Goal: Information Seeking & Learning: Learn about a topic

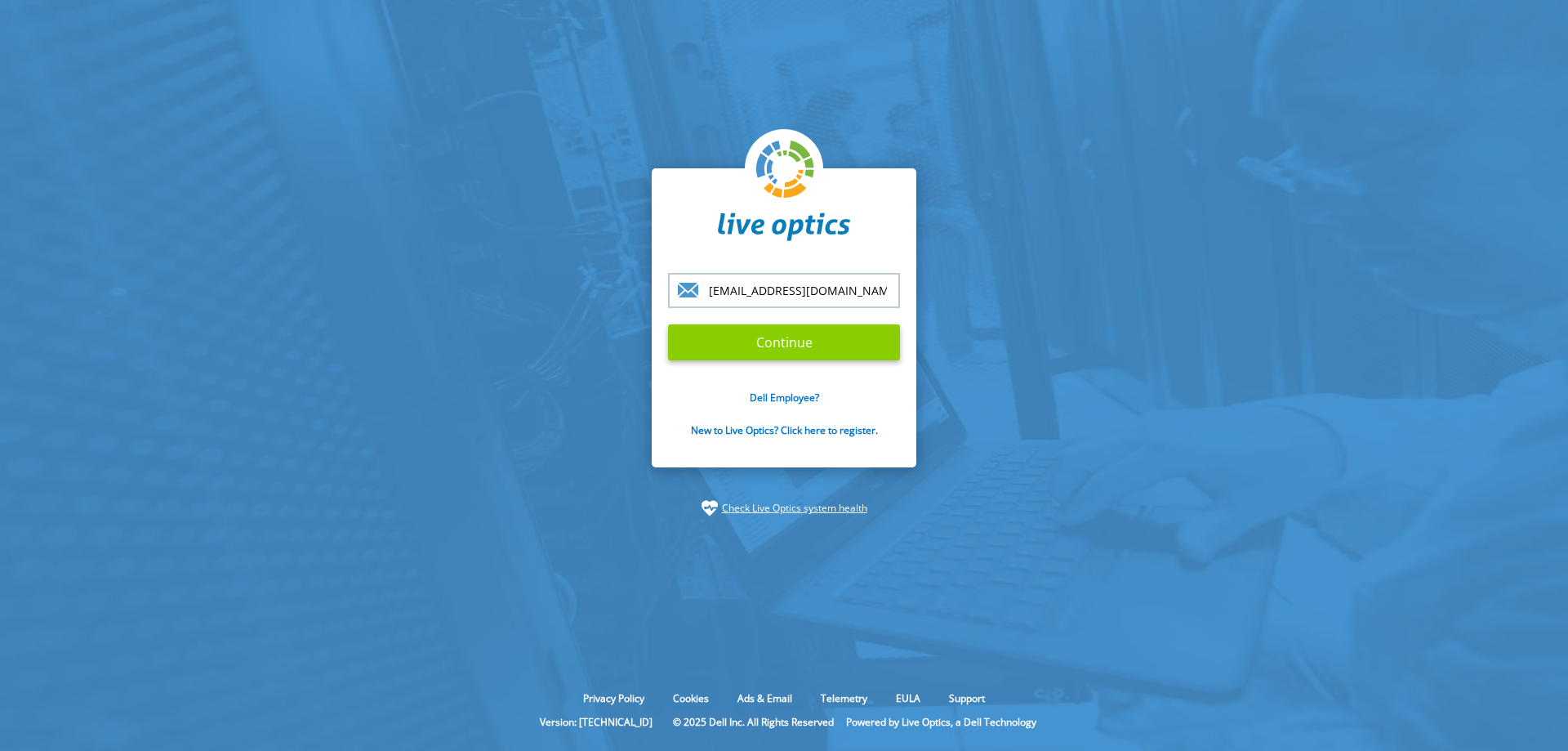
click at [759, 343] on input "Continue" at bounding box center [784, 342] width 232 height 36
click at [778, 327] on input "Continue" at bounding box center [784, 342] width 232 height 36
click at [787, 348] on input "Continue" at bounding box center [784, 342] width 232 height 36
click at [788, 346] on input "Continue" at bounding box center [784, 342] width 232 height 36
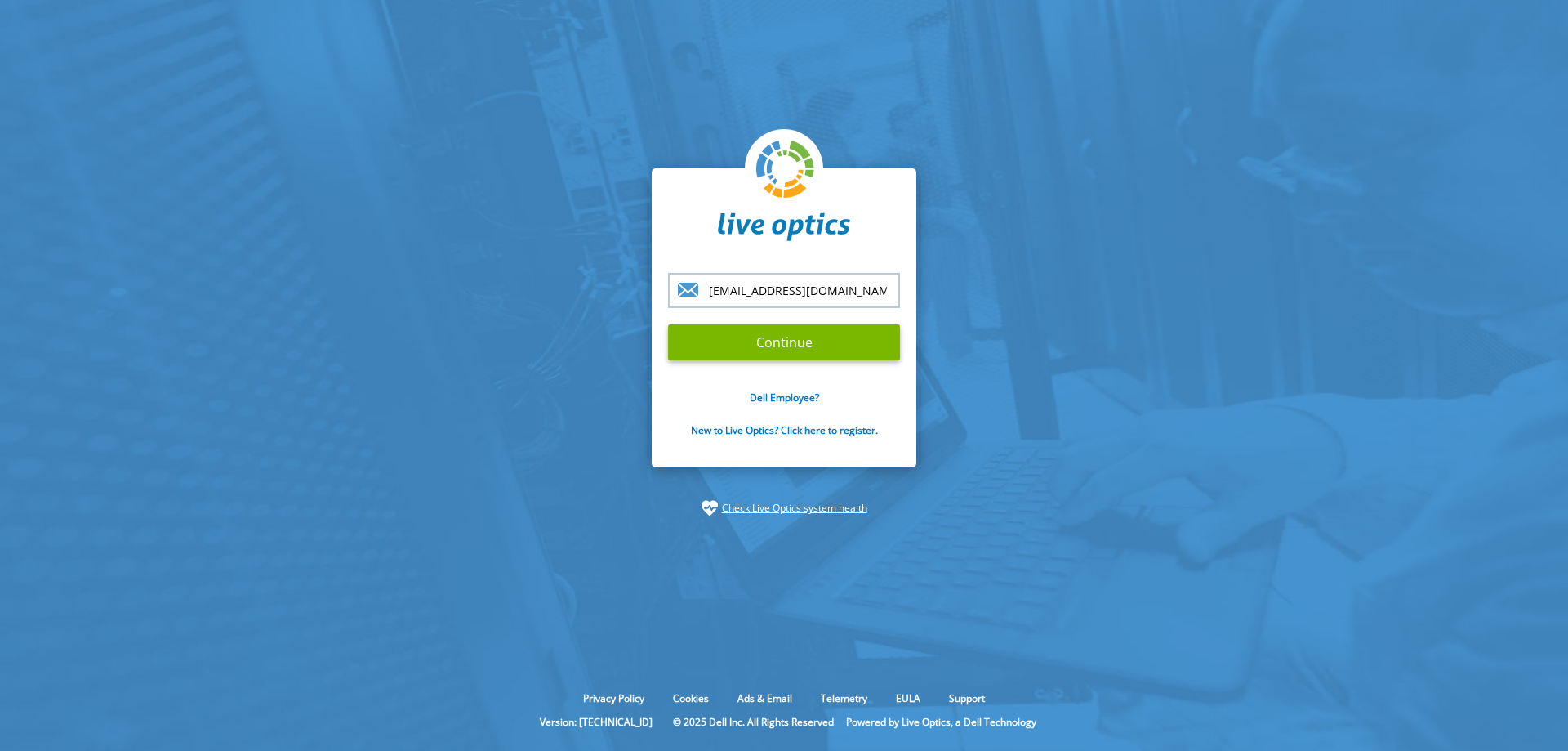
click at [792, 299] on input "[EMAIL_ADDRESS][DOMAIN_NAME]" at bounding box center [784, 290] width 232 height 35
click at [832, 295] on input "[EMAIL_ADDRESS][DOMAIN_NAME]" at bounding box center [784, 290] width 232 height 35
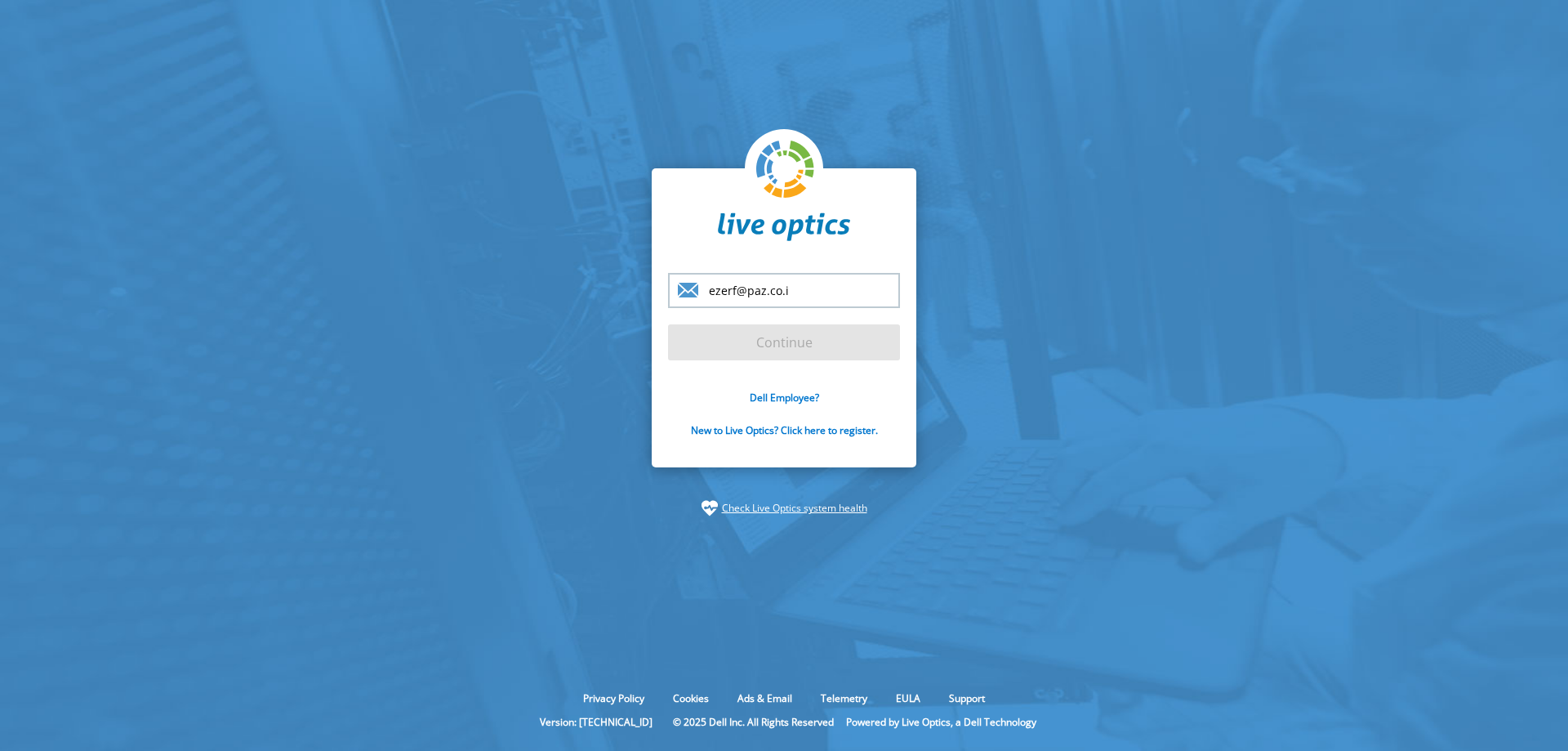
type input "[EMAIL_ADDRESS][DOMAIN_NAME]"
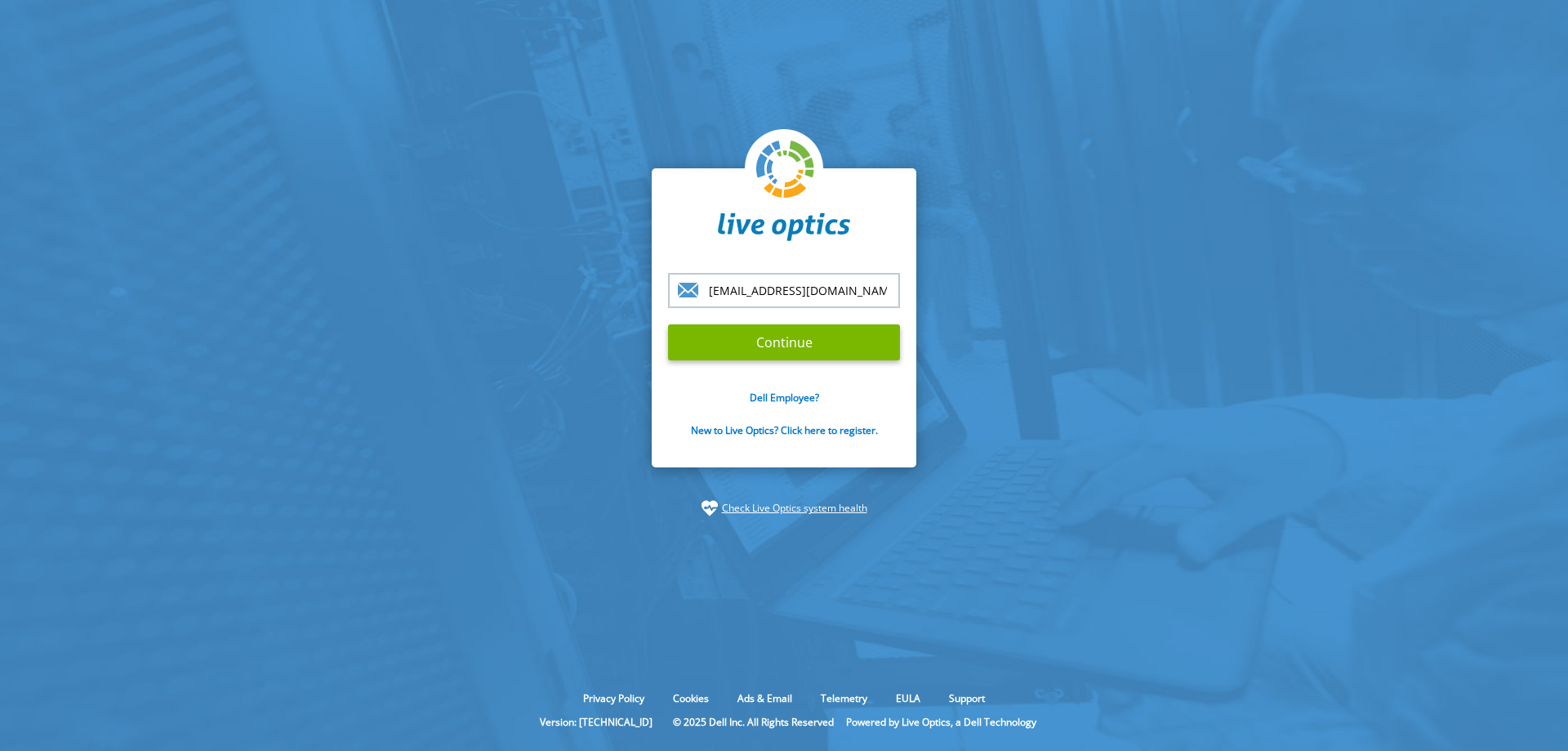
click at [668, 324] on input "Continue" at bounding box center [784, 342] width 232 height 36
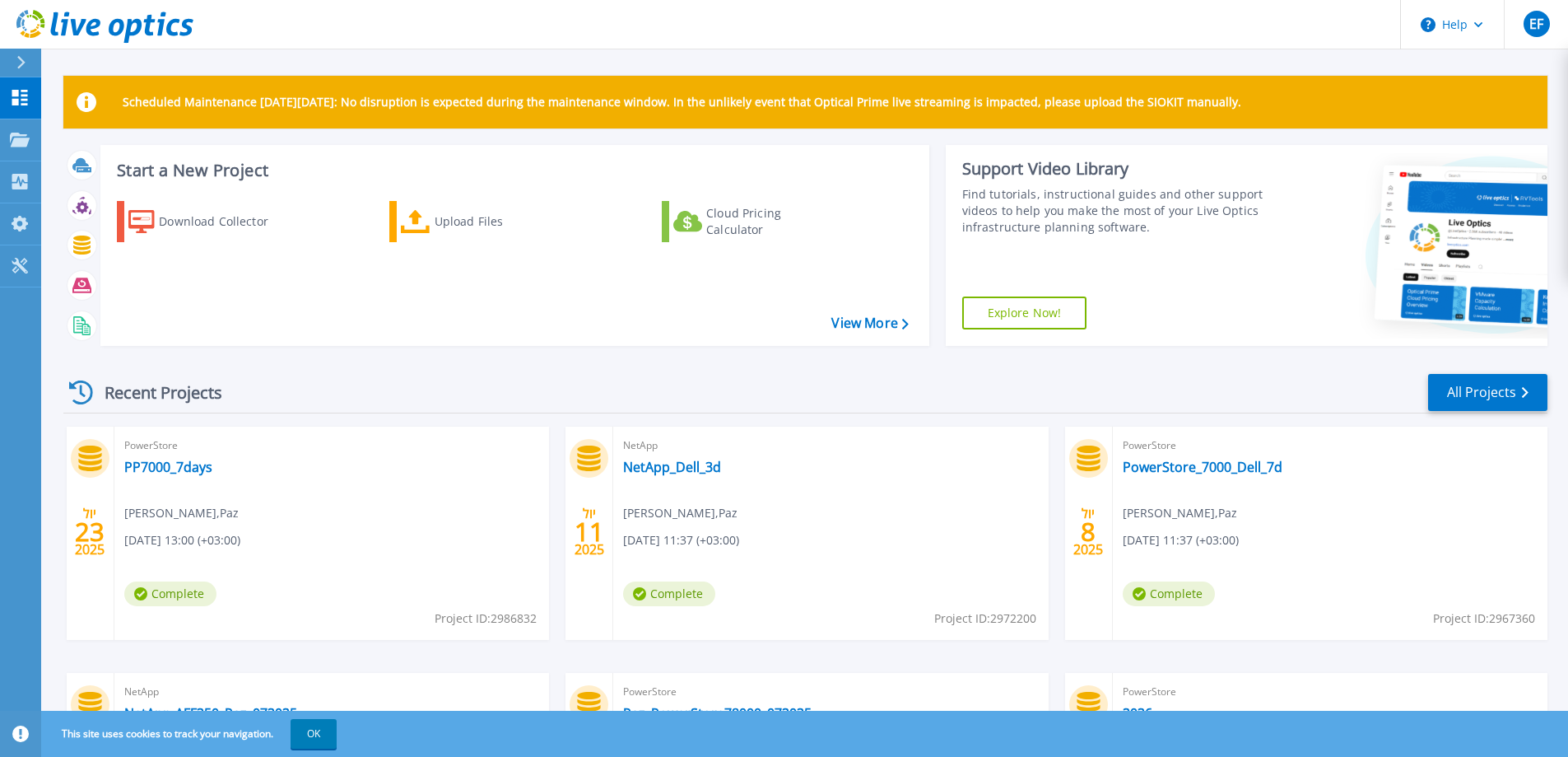
click at [307, 461] on div "PowerStore PP7000_7days Ezer Frechtman , Paz 07/23/2025, 13:00 (+03:00) Complet…" at bounding box center [332, 533] width 434 height 213
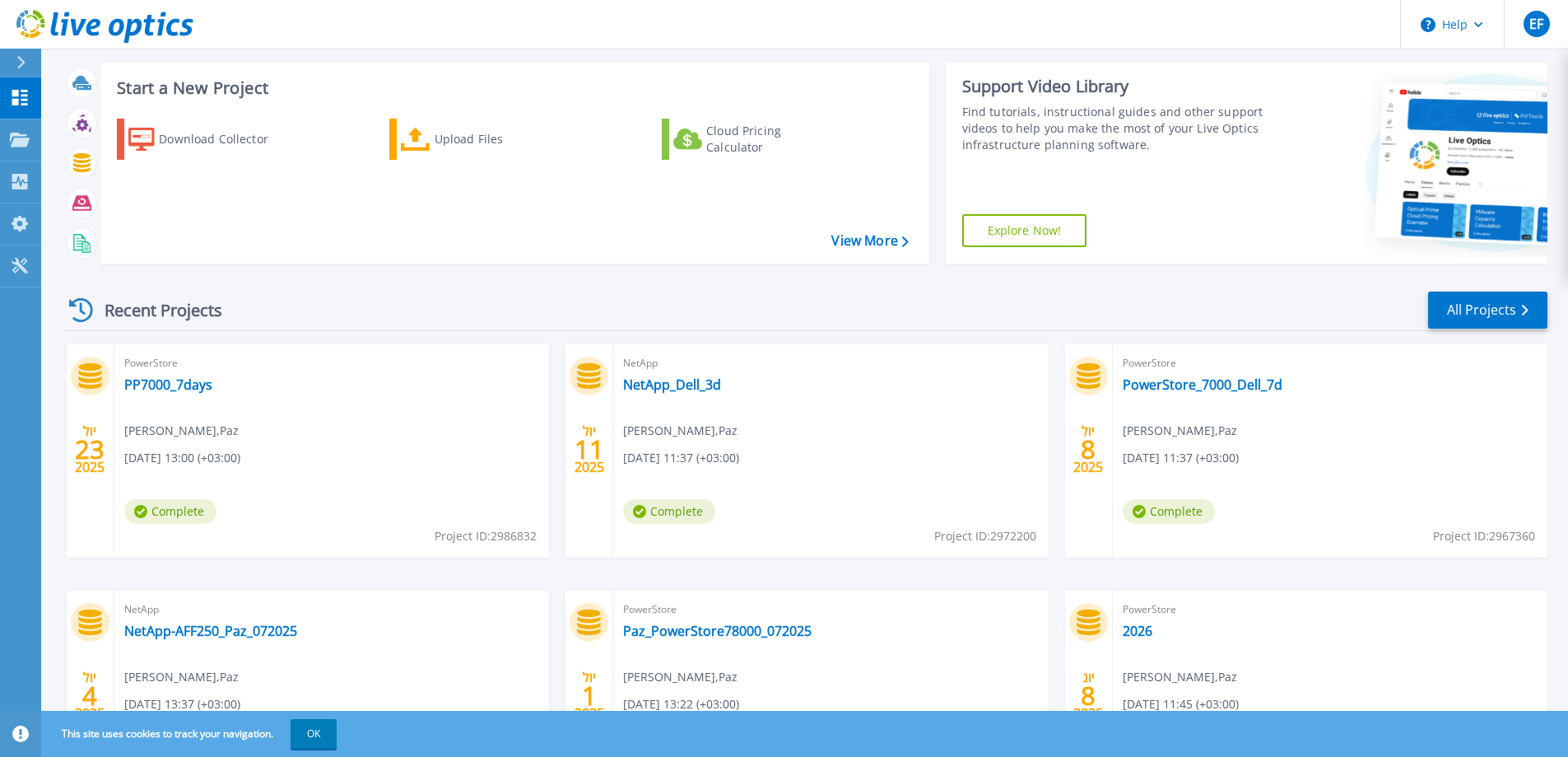
click at [149, 361] on span "PowerStore" at bounding box center [332, 363] width 415 height 19
click at [144, 382] on link "PP7000_7days" at bounding box center [168, 385] width 88 height 17
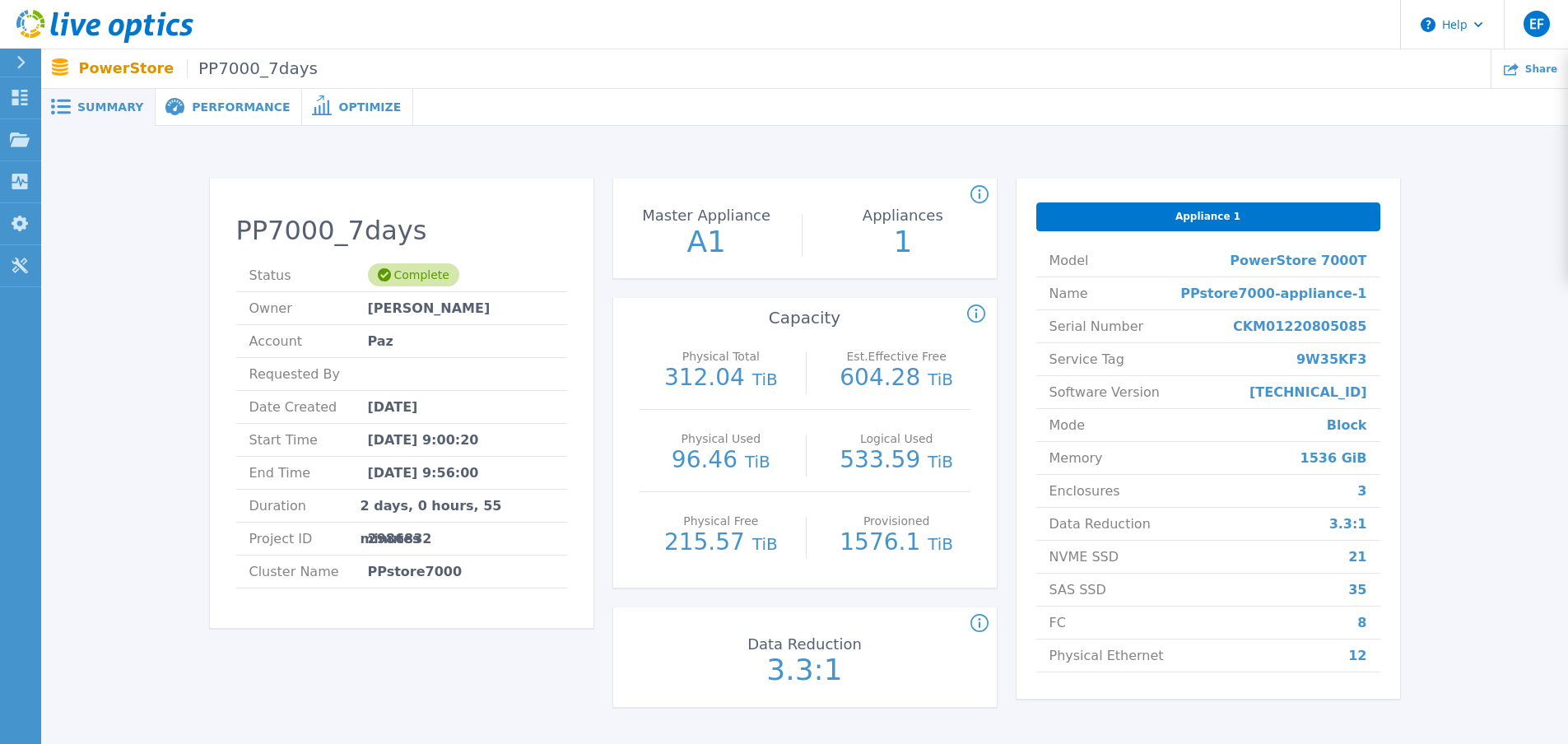
click at [220, 113] on span "Performance" at bounding box center [241, 107] width 98 height 11
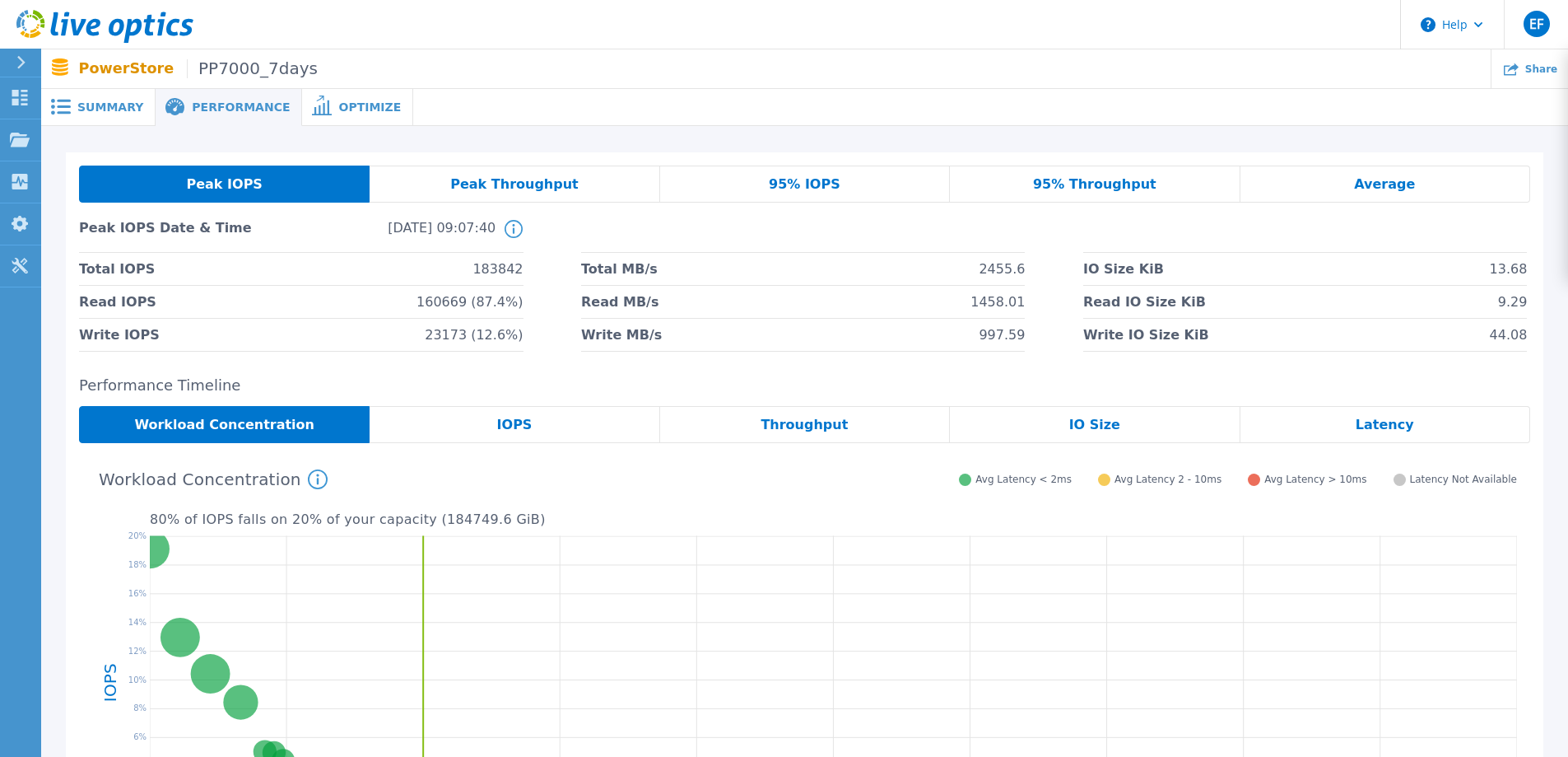
click at [462, 203] on div "Peak IOPS Peak Throughput 95% IOPS 95% Throughput Average Peak IOPS Date & Time…" at bounding box center [804, 259] width 1450 height 186
click at [465, 183] on span "Peak Throughput" at bounding box center [514, 184] width 129 height 13
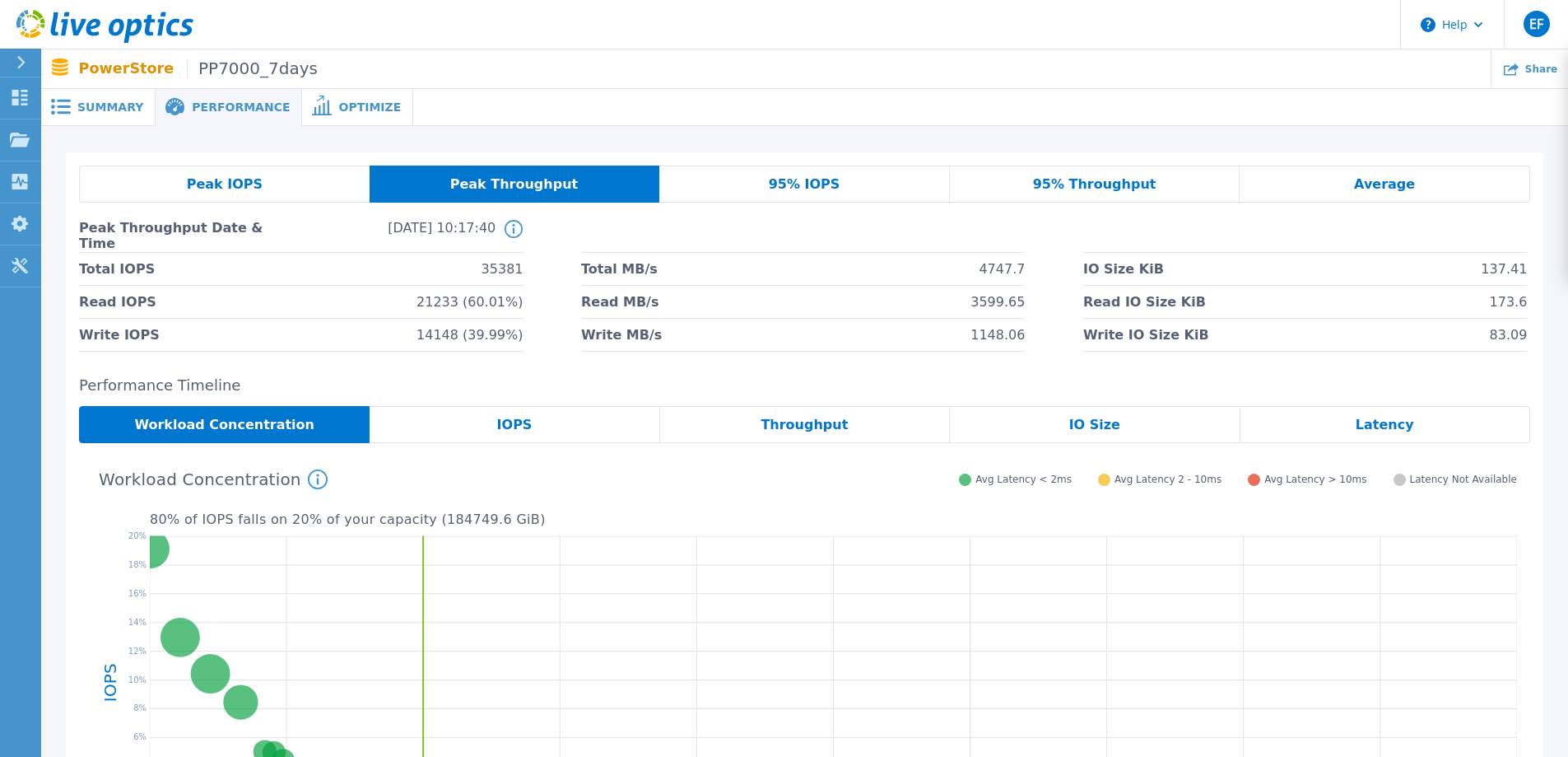
click at [150, 184] on div "Peak IOPS" at bounding box center [224, 184] width 291 height 37
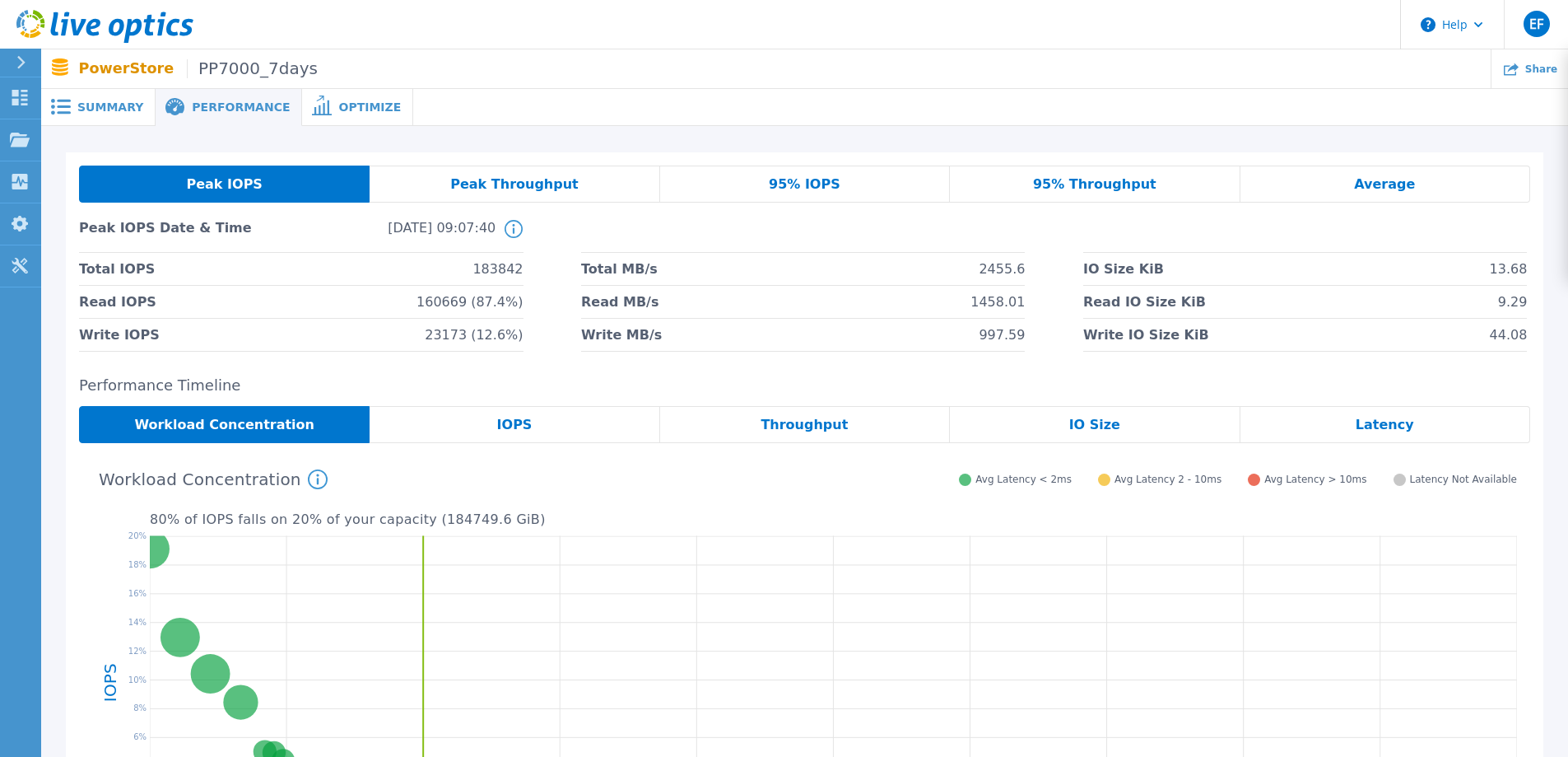
click at [527, 188] on span "Peak Throughput" at bounding box center [514, 184] width 129 height 13
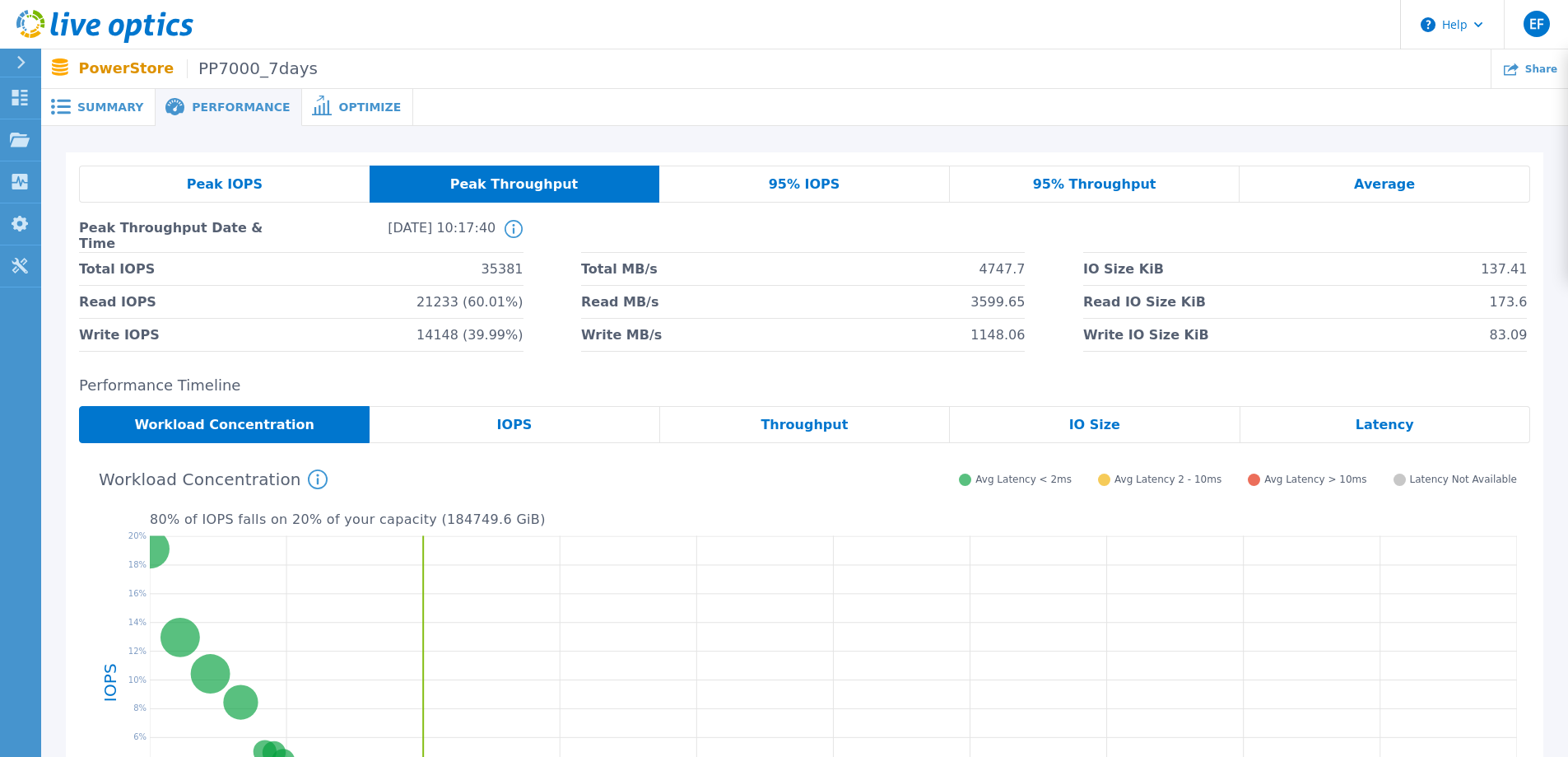
click at [768, 179] on div "95% IOPS" at bounding box center [805, 184] width 291 height 37
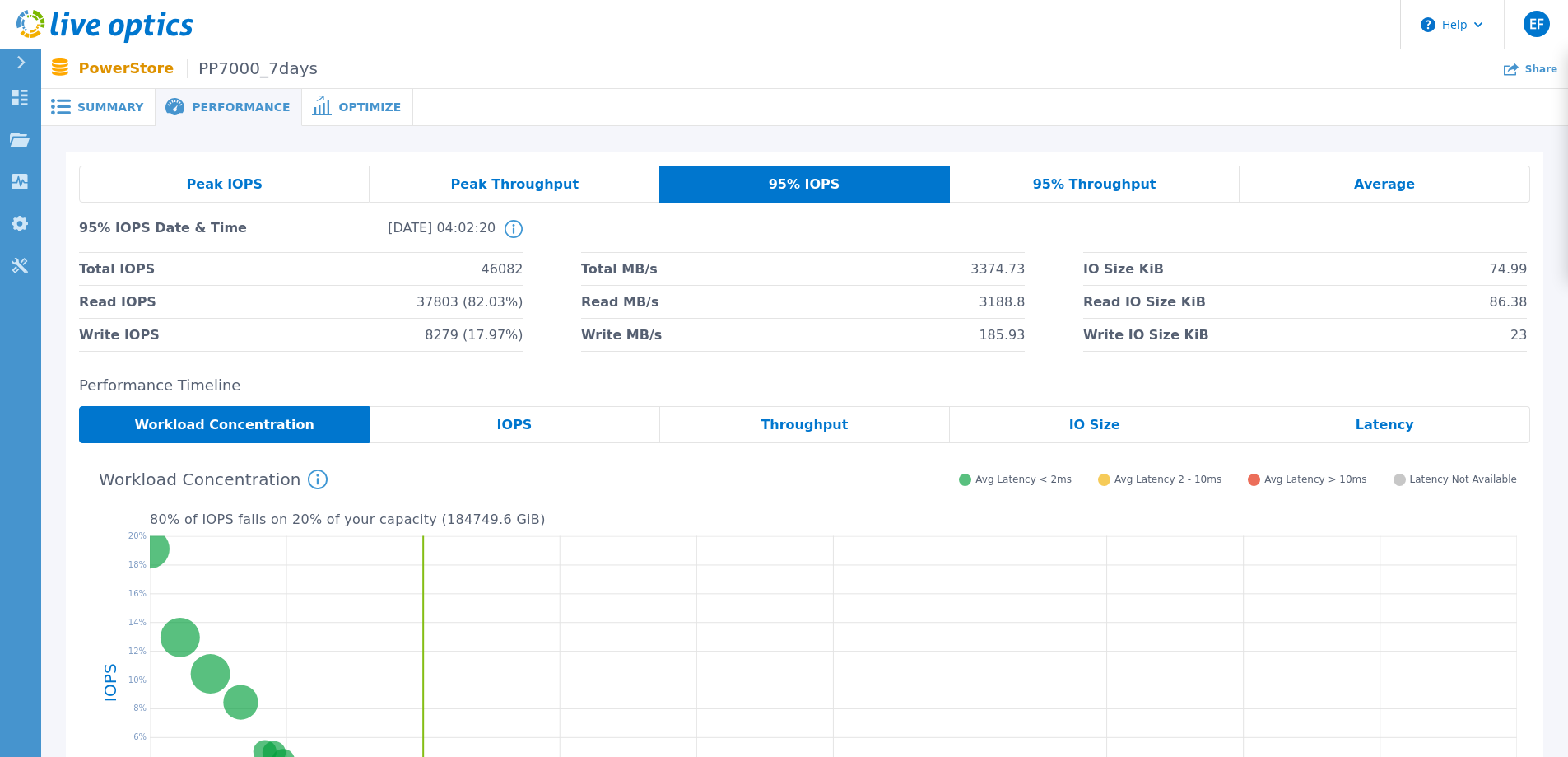
click at [1085, 190] on span "95% Throughput" at bounding box center [1094, 184] width 123 height 13
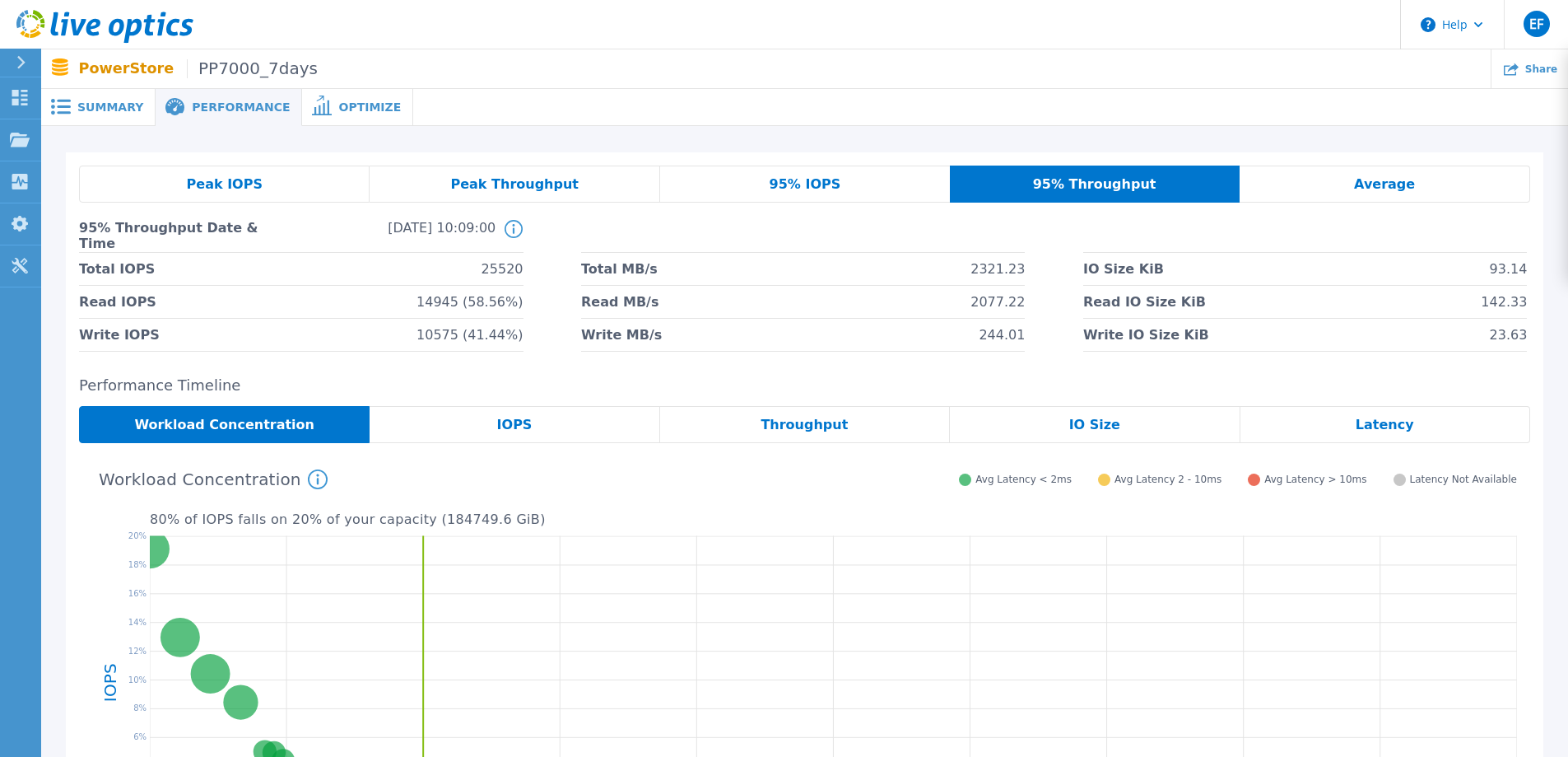
click at [1318, 186] on div "Average" at bounding box center [1385, 184] width 291 height 37
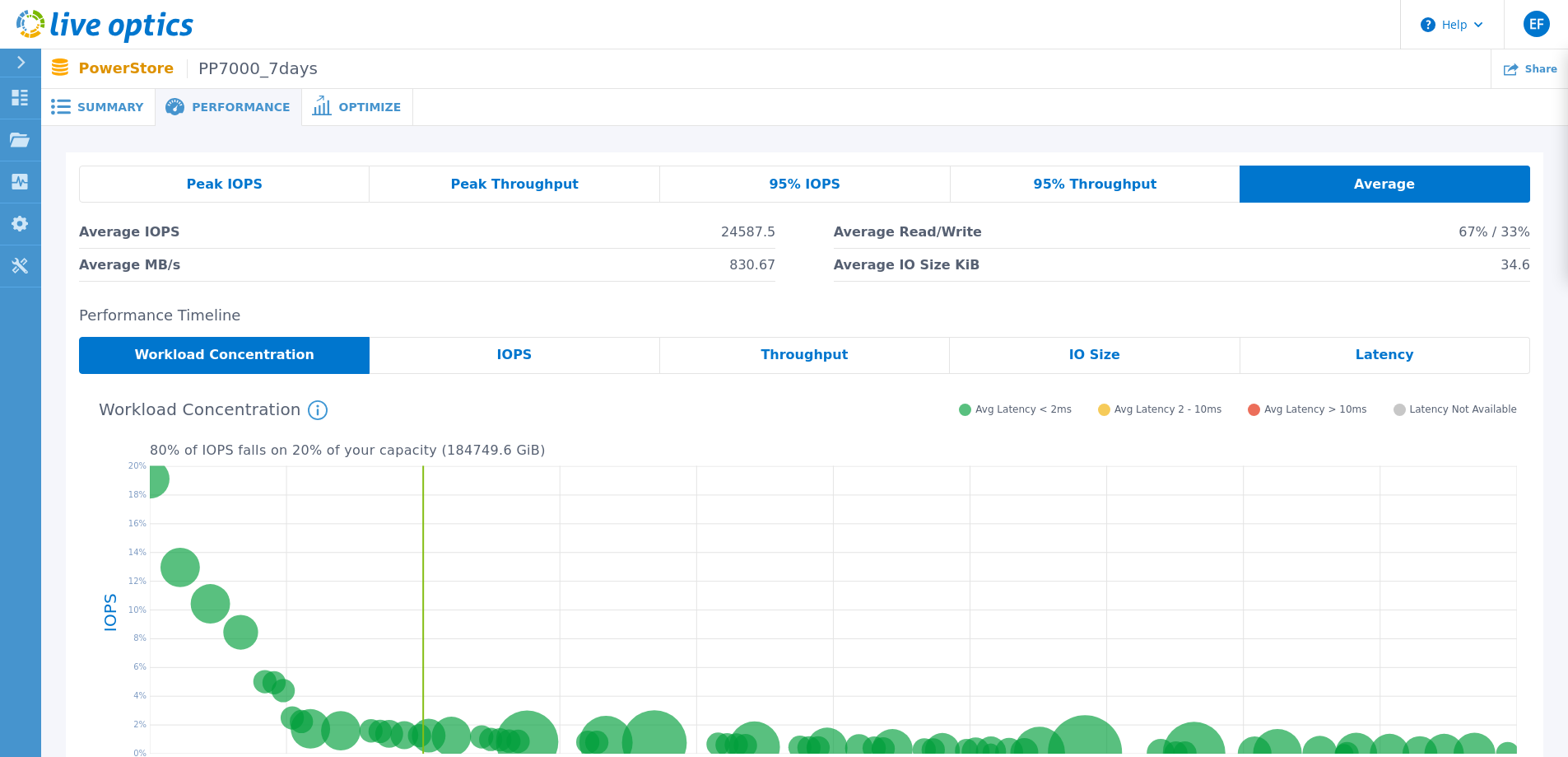
click at [1366, 355] on span "Latency" at bounding box center [1384, 355] width 58 height 13
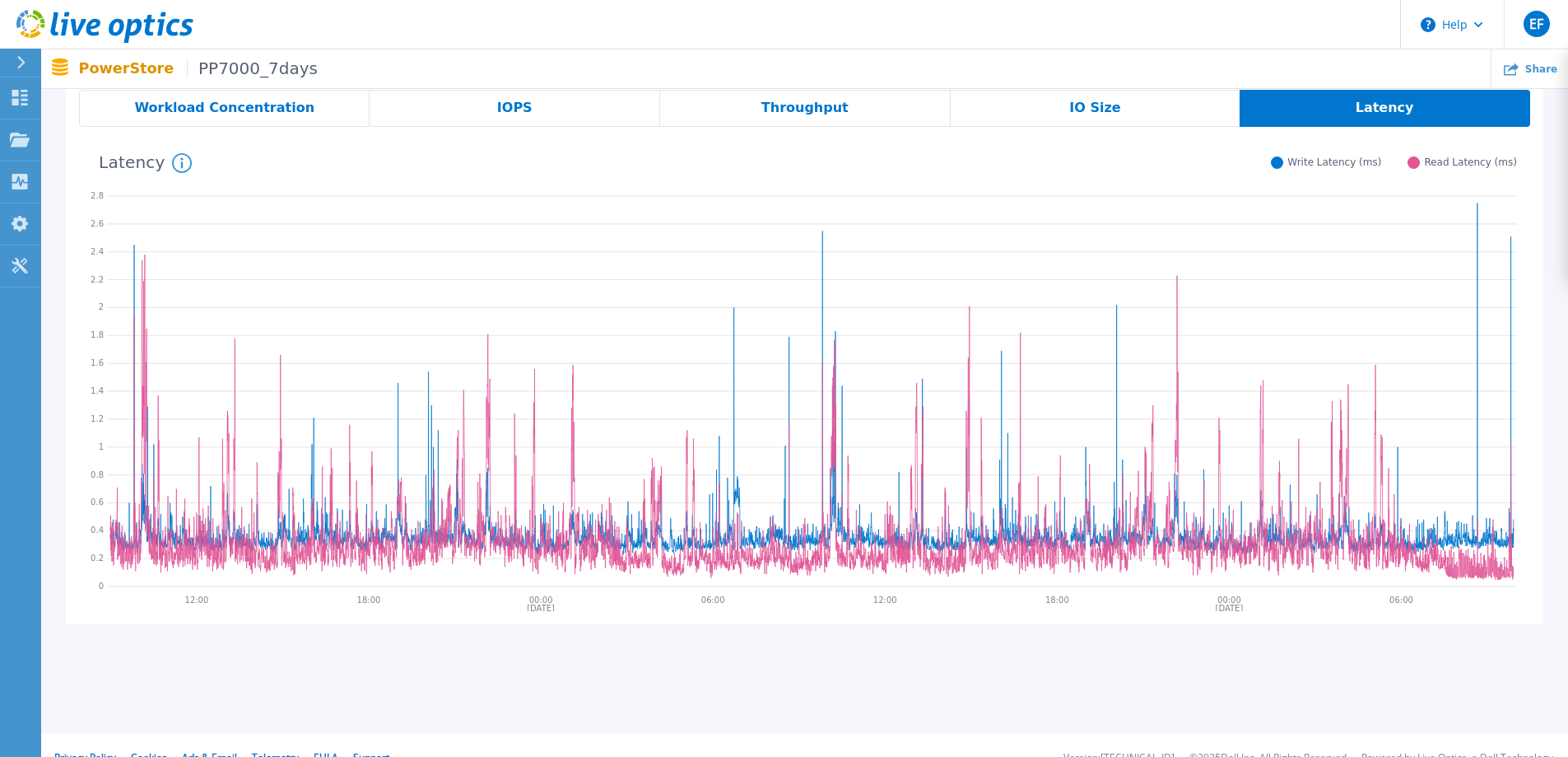
scroll to position [82, 0]
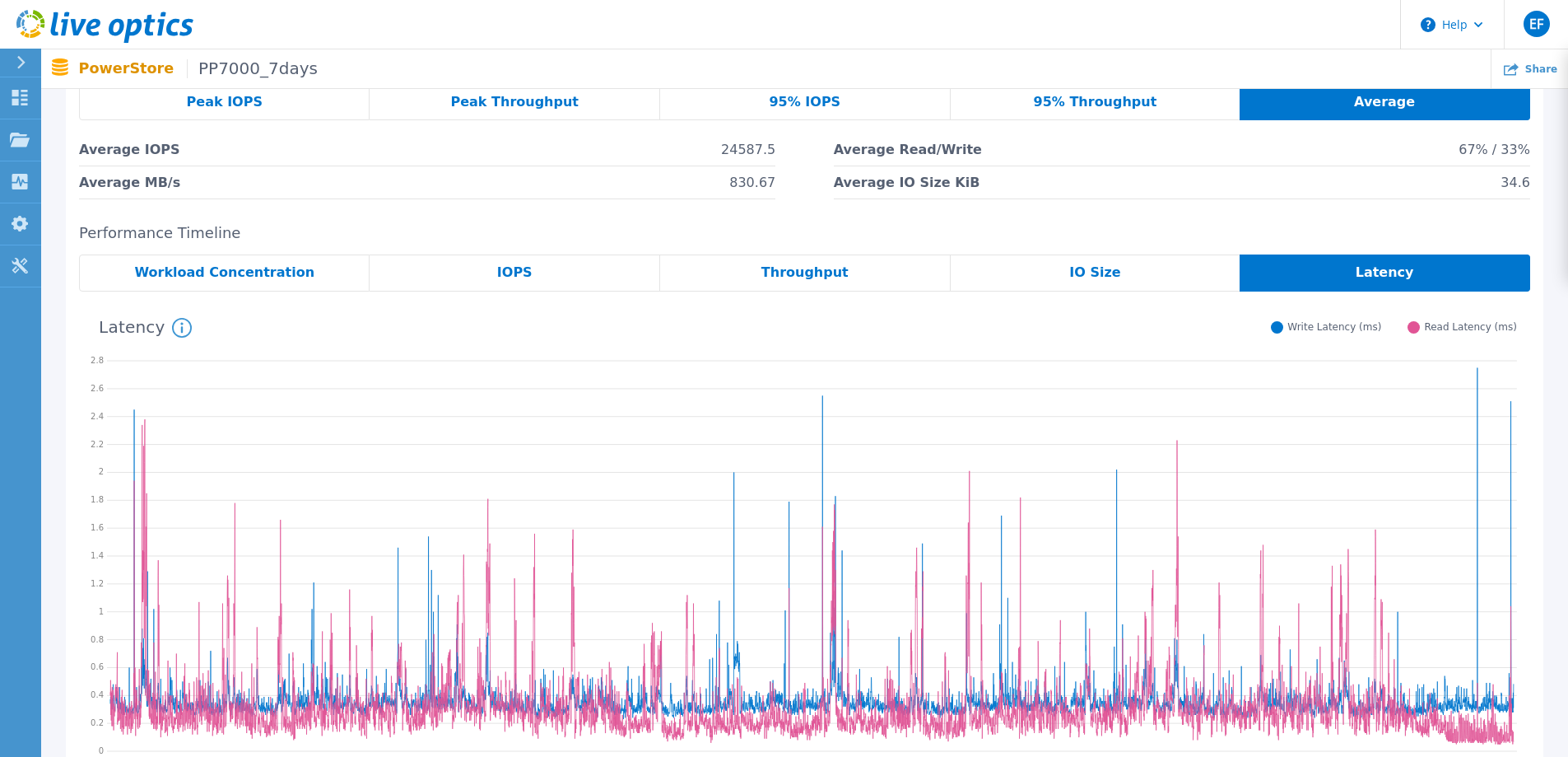
click at [801, 278] on span "Throughput" at bounding box center [805, 272] width 87 height 13
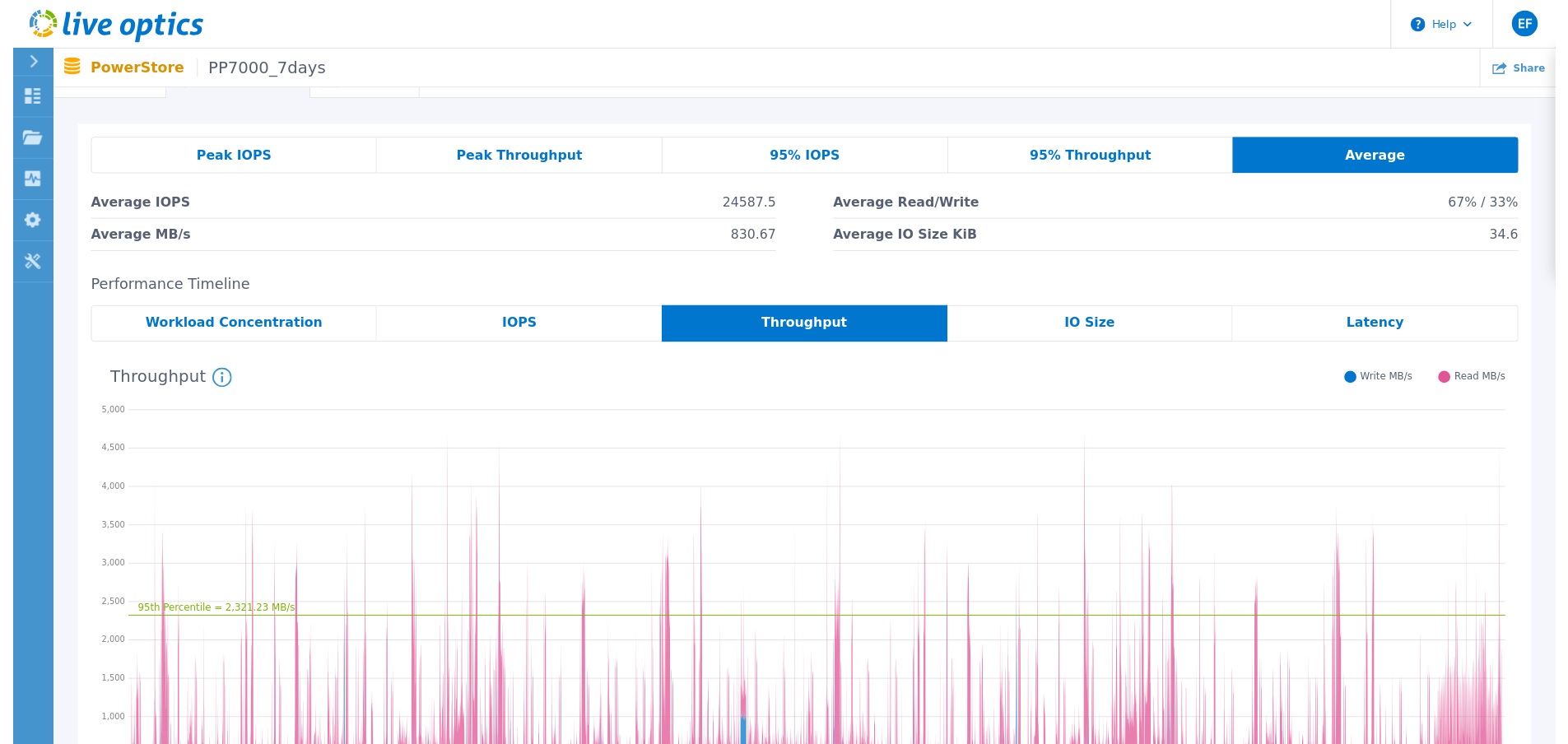
scroll to position [0, 0]
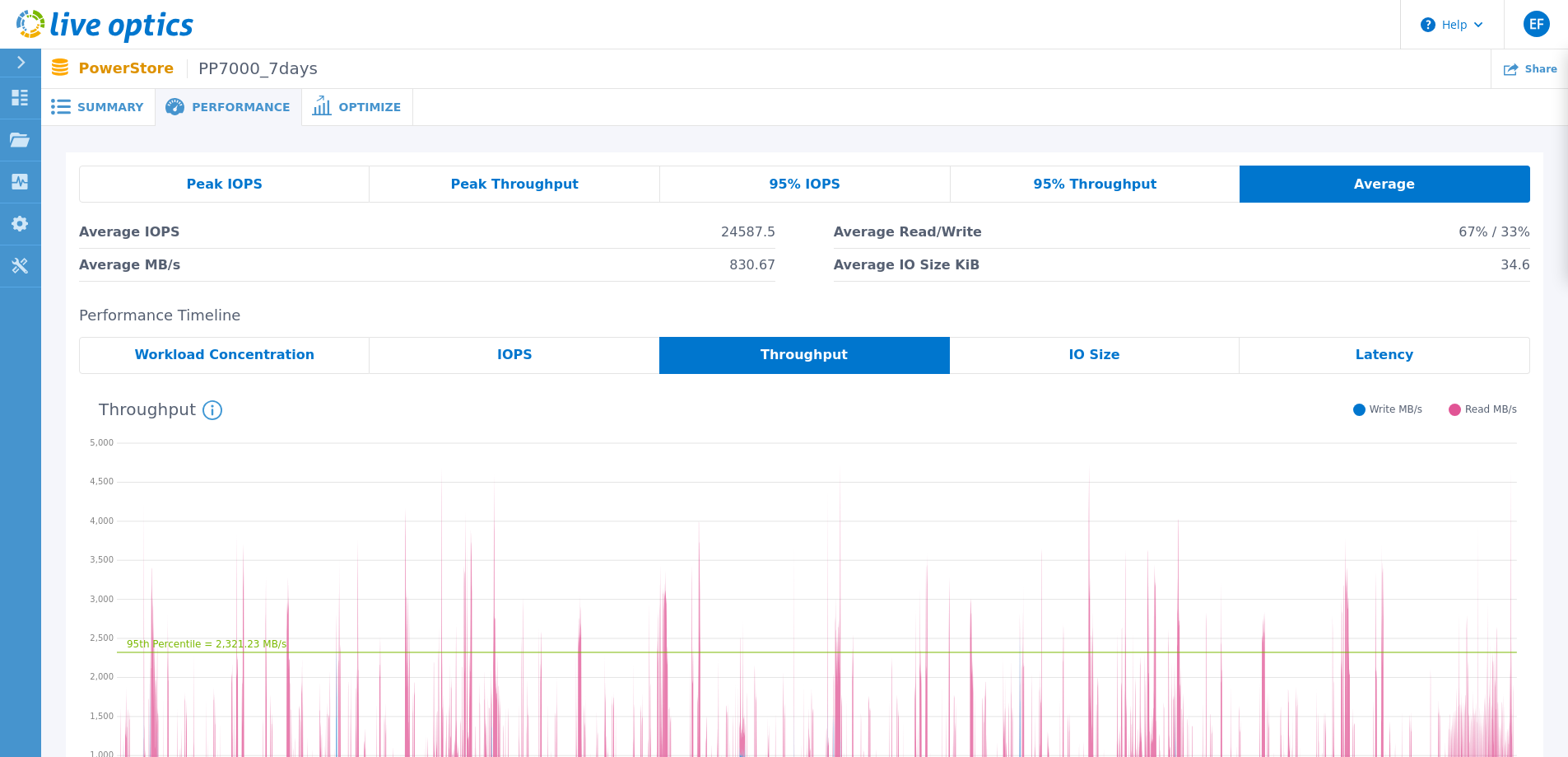
click at [119, 110] on span "Summary" at bounding box center [110, 107] width 66 height 11
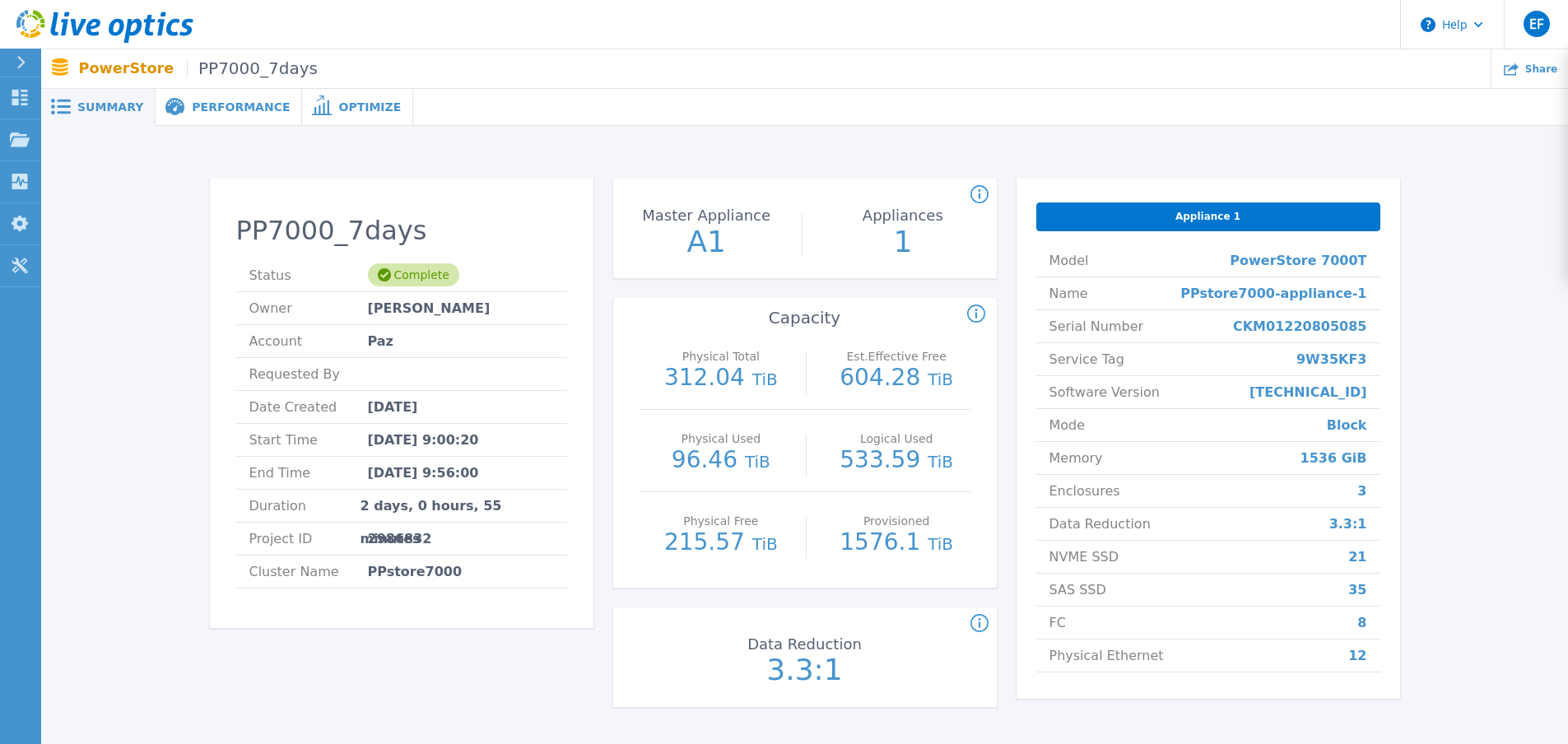
click at [986, 623] on icon at bounding box center [980, 624] width 19 height 19
click at [309, 105] on span at bounding box center [320, 107] width 36 height 16
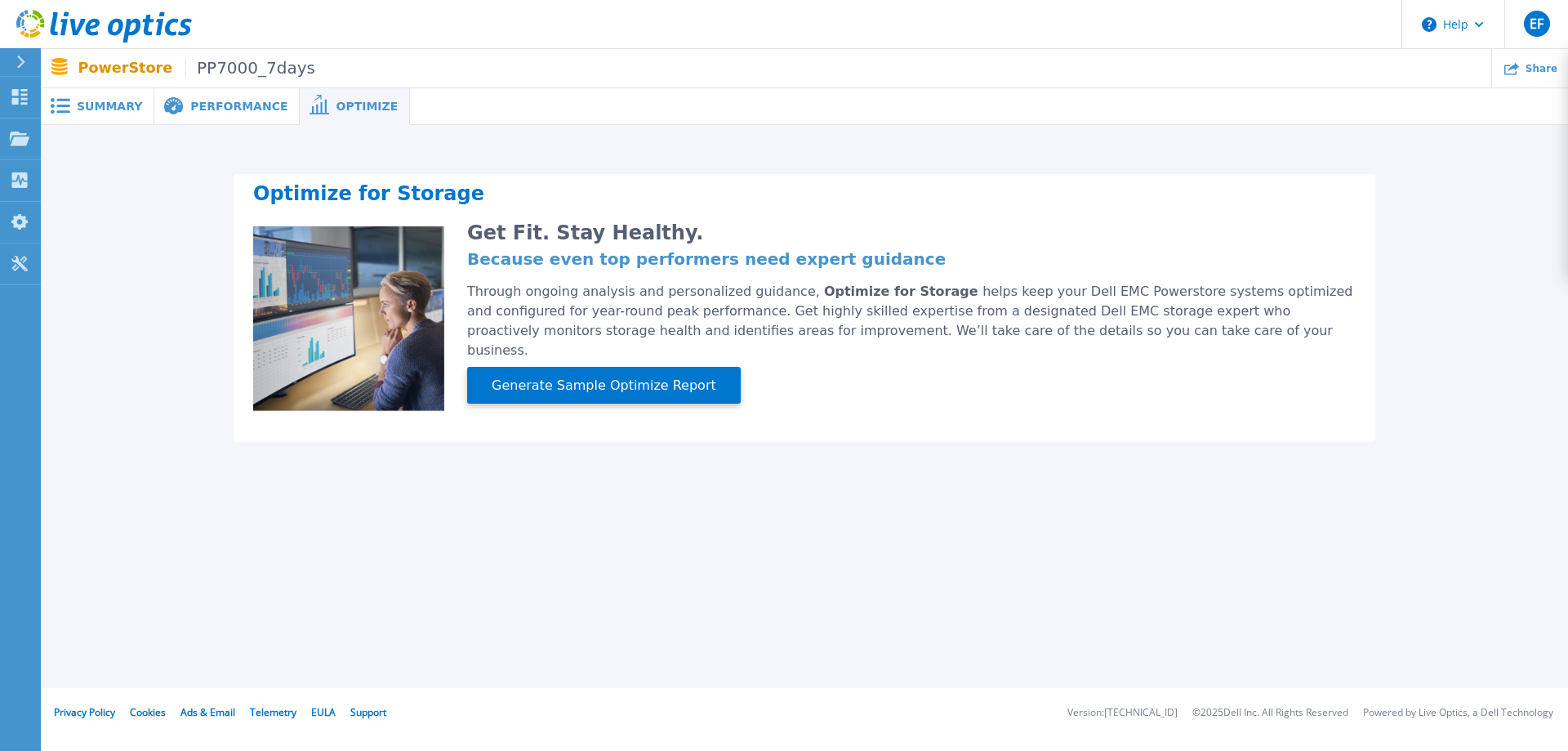
click at [210, 108] on span "Performance" at bounding box center [239, 106] width 97 height 11
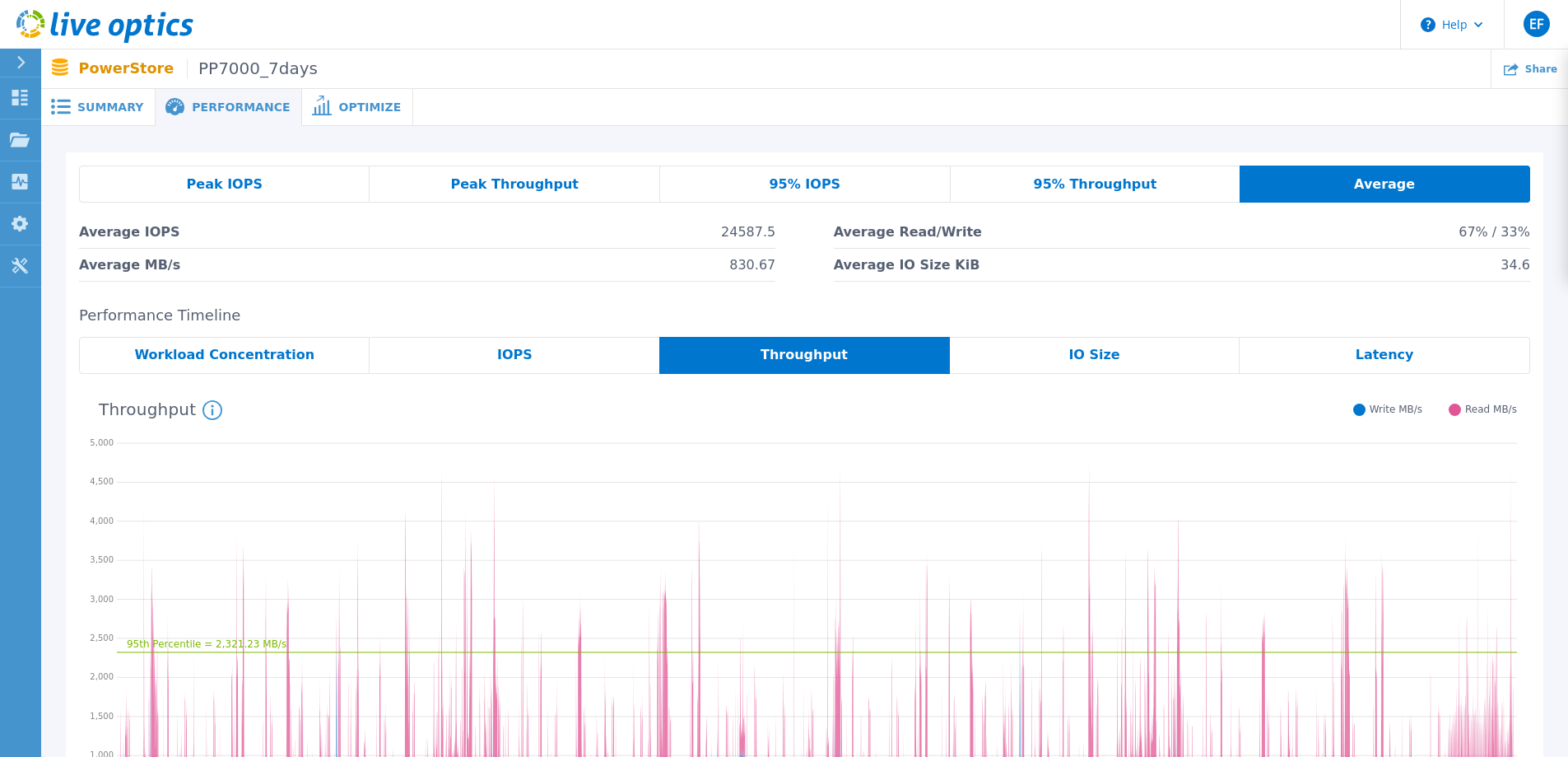
click at [128, 110] on span "Summary" at bounding box center [110, 107] width 66 height 11
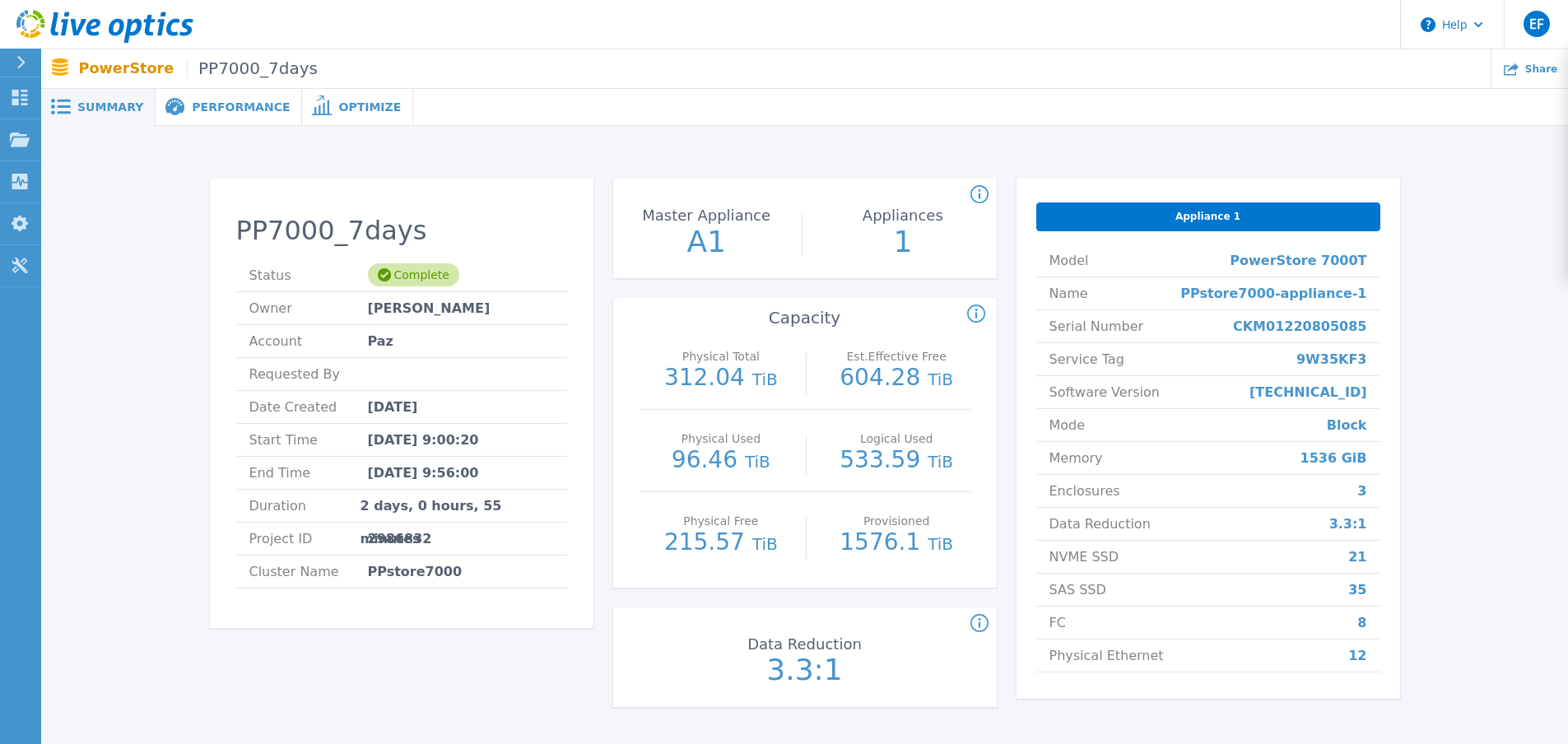
scroll to position [82, 0]
